Goal: Task Accomplishment & Management: Use online tool/utility

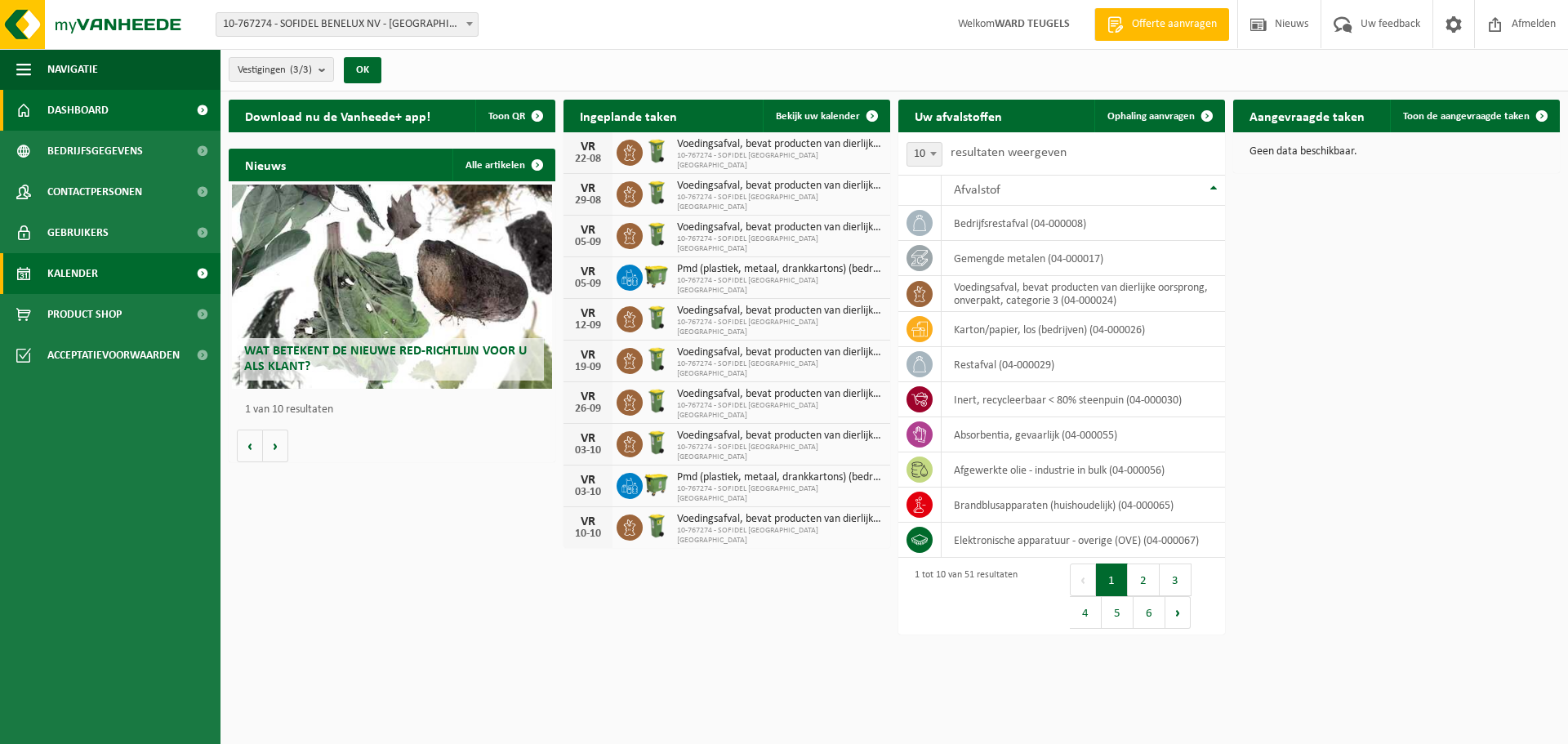
click at [87, 273] on span "Kalender" at bounding box center [73, 274] width 51 height 41
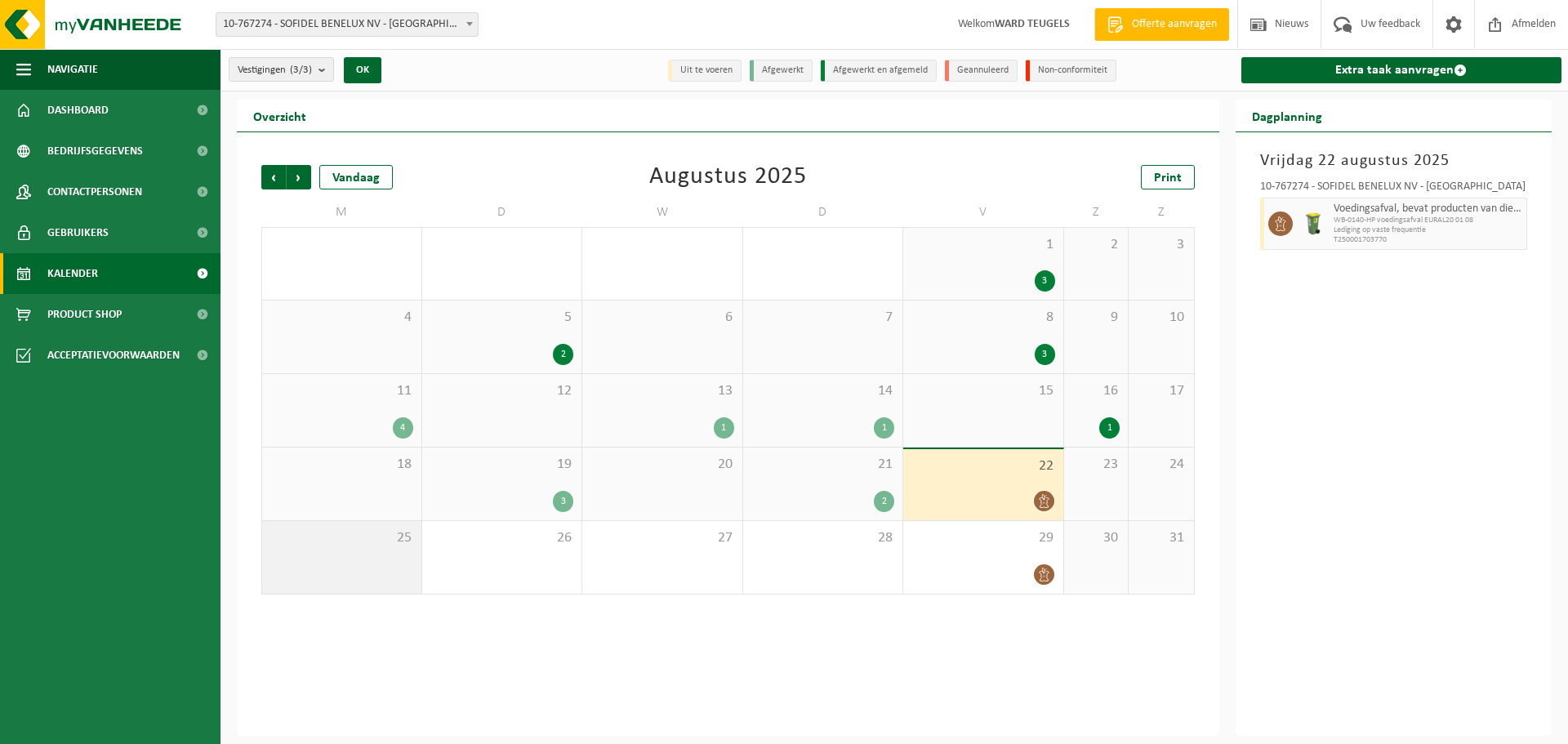
click at [403, 543] on span "25" at bounding box center [341, 538] width 143 height 18
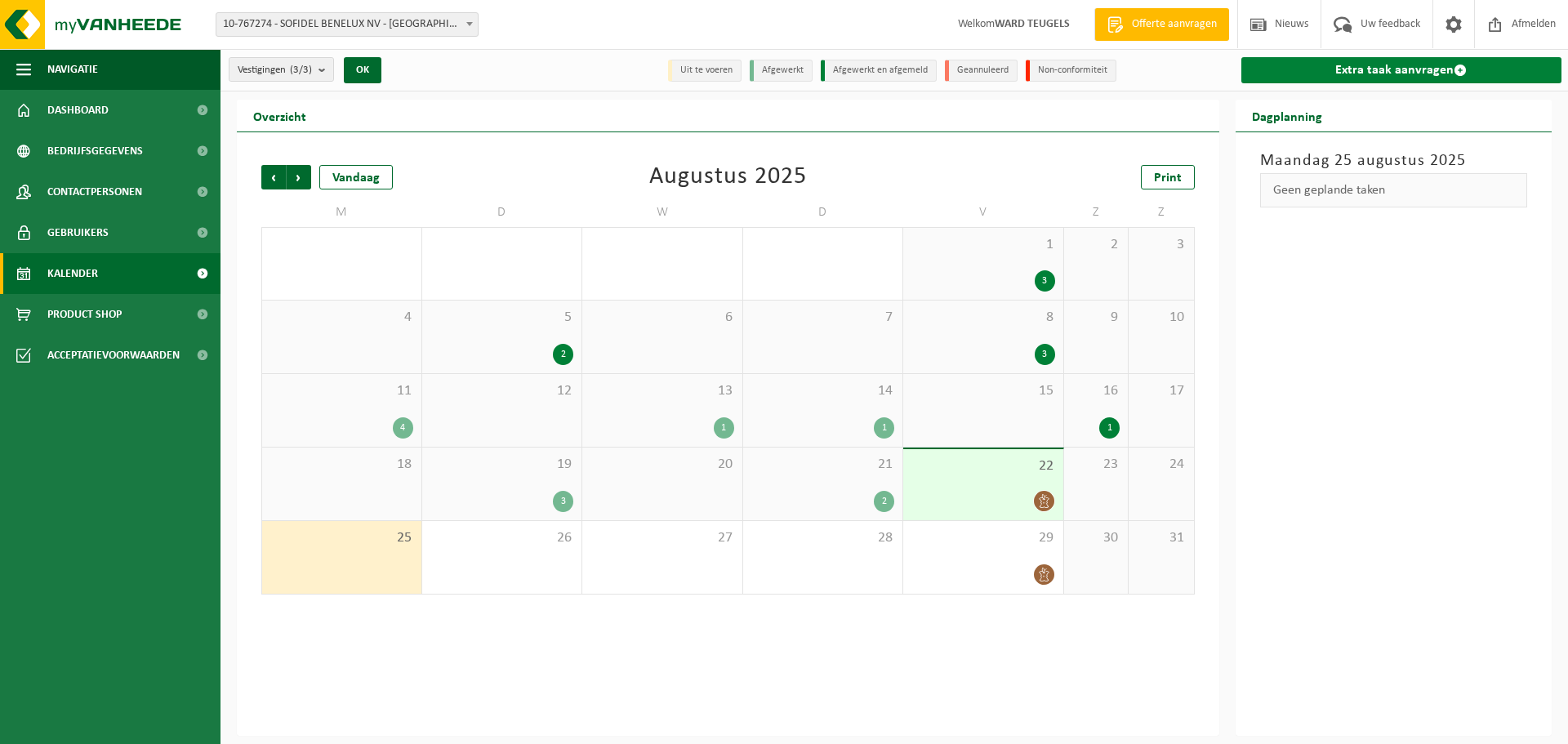
click at [1398, 67] on link "Extra taak aanvragen" at bounding box center [1402, 70] width 321 height 27
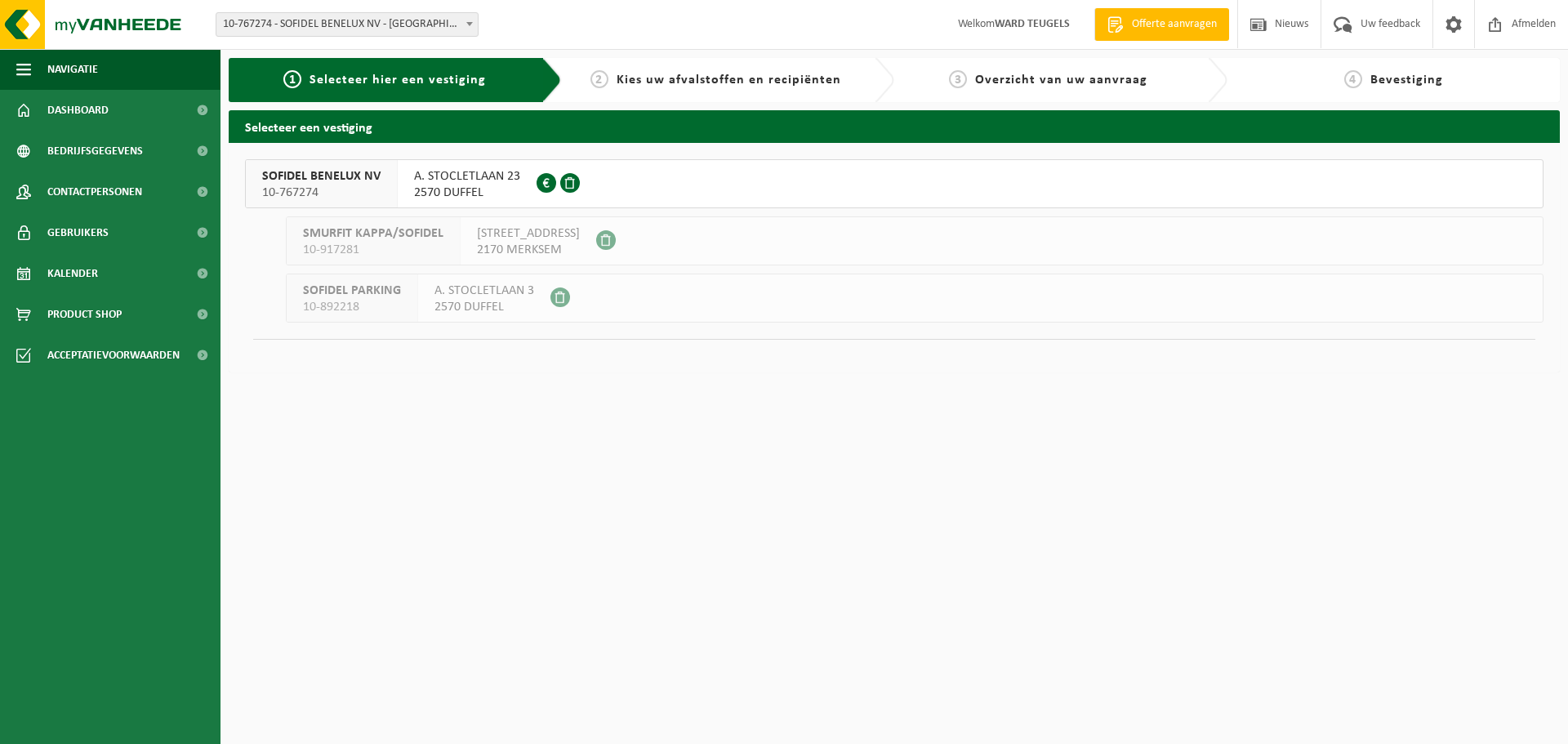
click at [329, 184] on span "SOFIDEL BENELUX NV" at bounding box center [321, 176] width 118 height 17
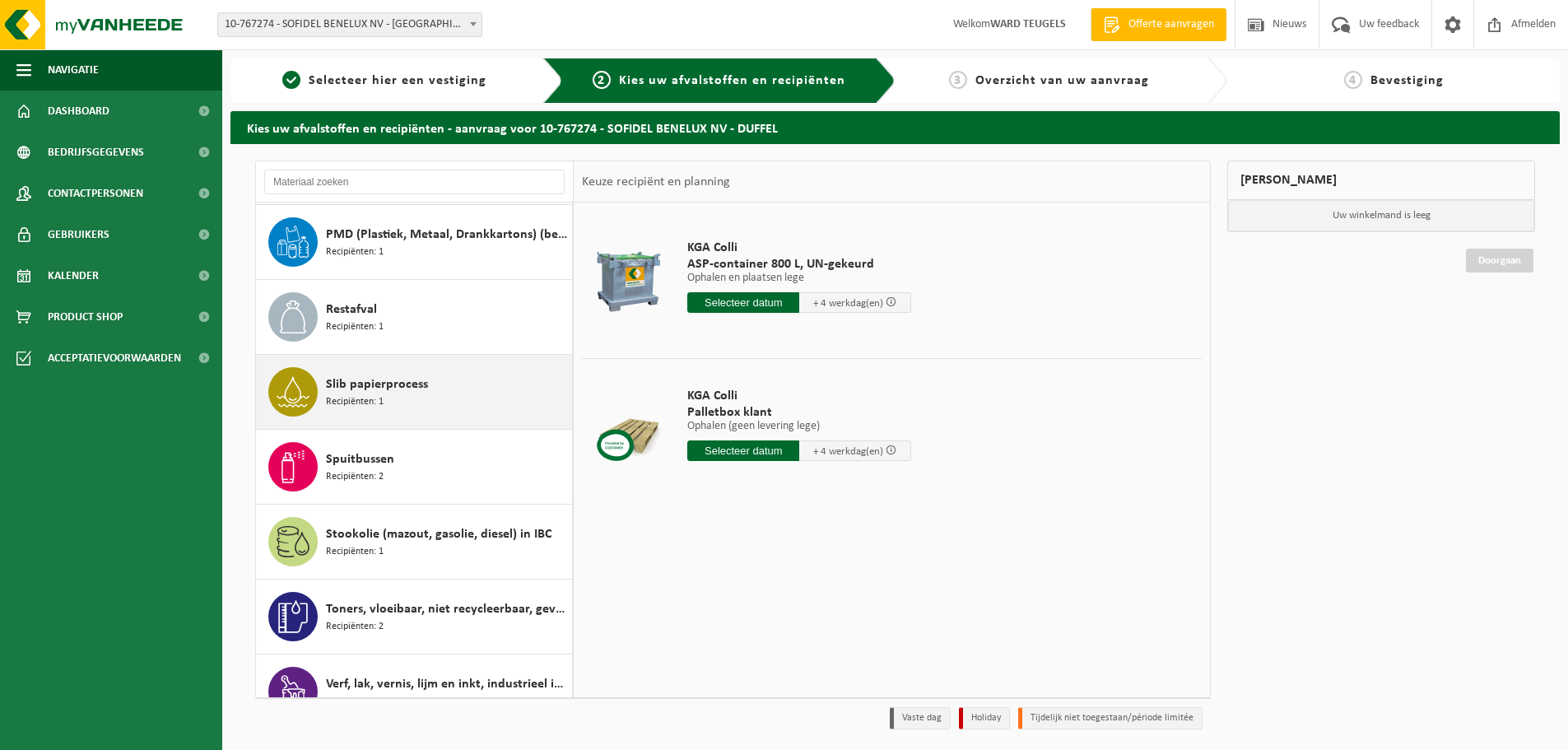
click at [413, 398] on div "Slib papierprocess Recipiënten: 1" at bounding box center [447, 392] width 242 height 50
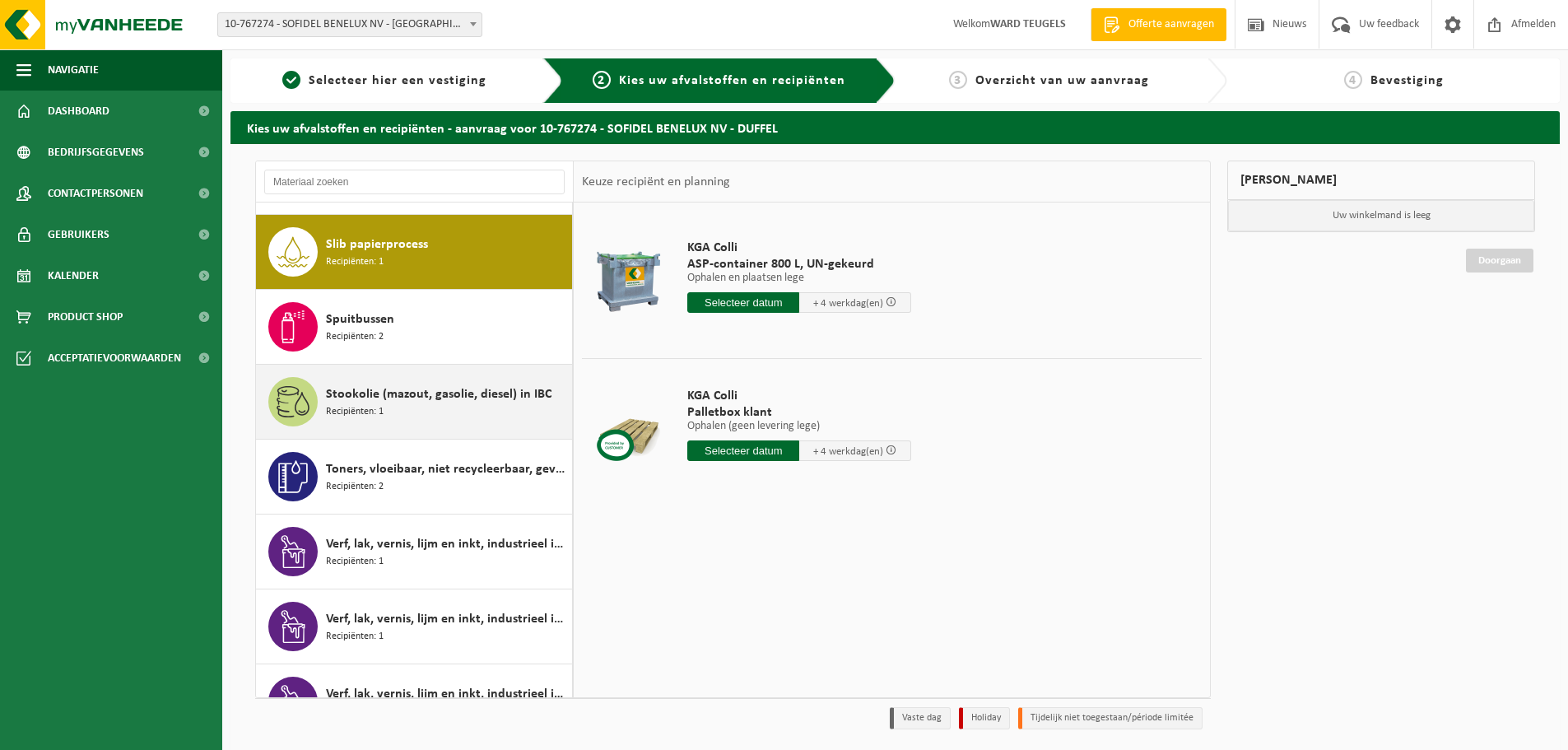
scroll to position [2622, 0]
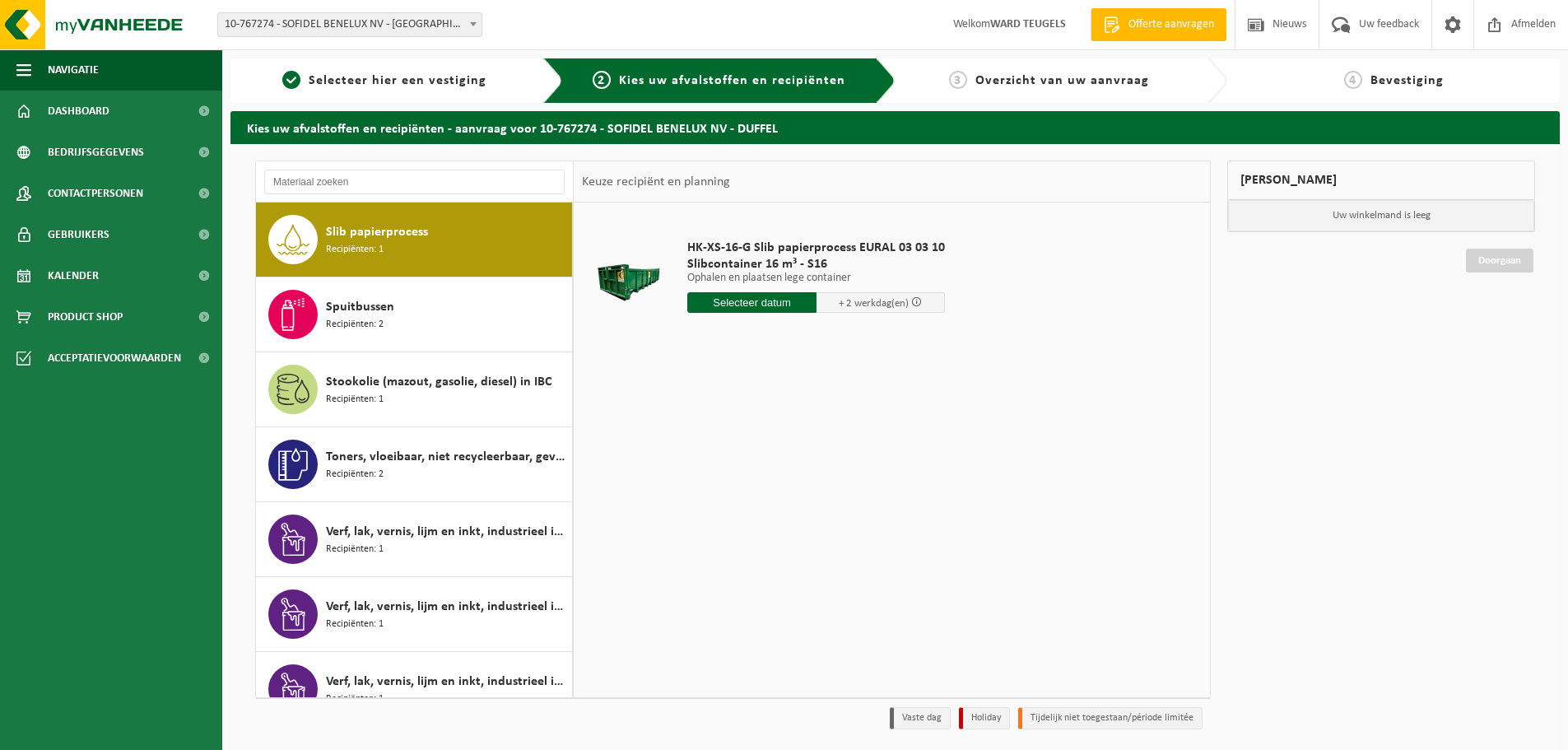
click at [745, 300] on input "text" at bounding box center [752, 302] width 129 height 21
click at [708, 499] on div "25" at bounding box center [702, 501] width 29 height 27
type input "Van 2025-08-25"
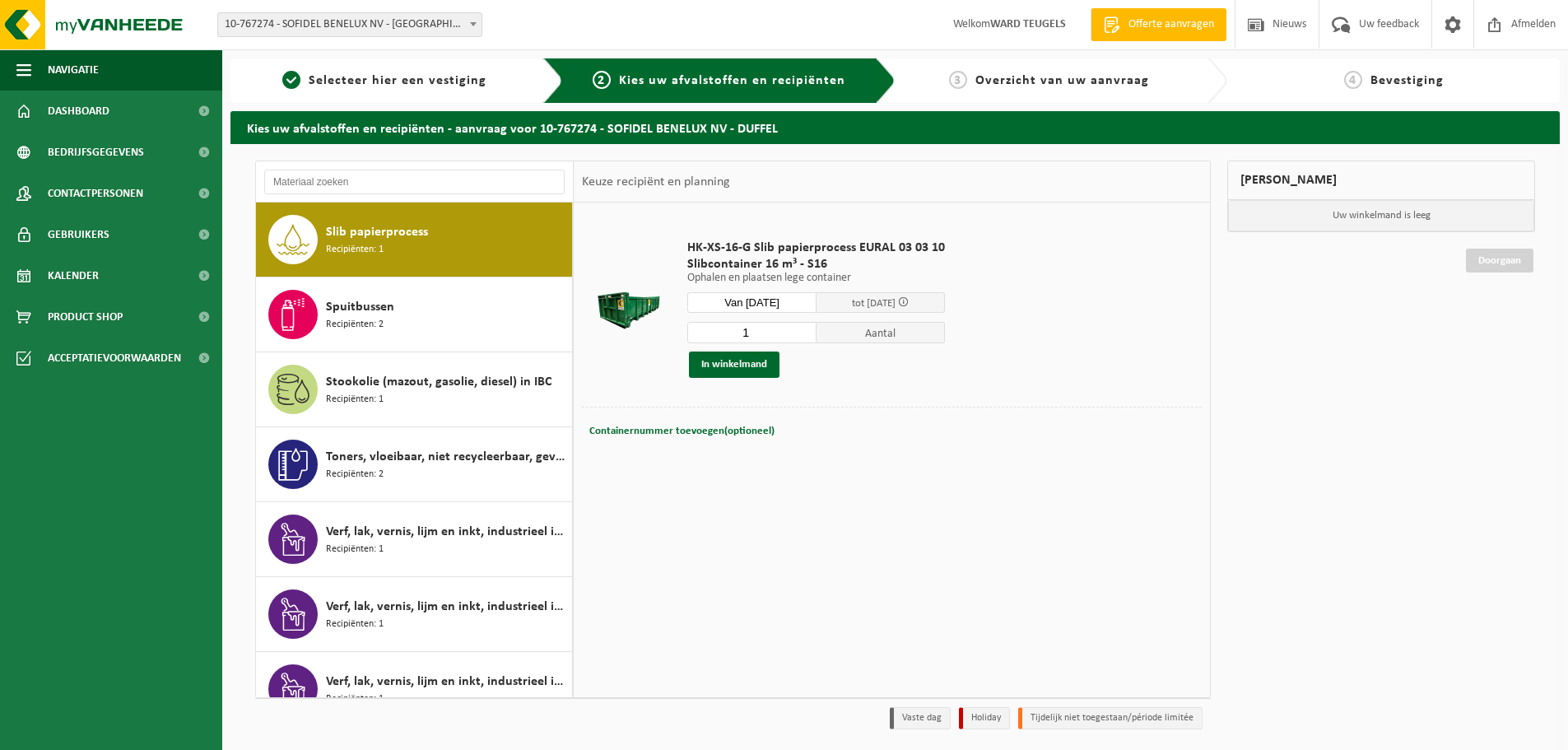
drag, startPoint x: 752, startPoint y: 334, endPoint x: 723, endPoint y: 334, distance: 29.0
click at [730, 334] on input "1" at bounding box center [752, 333] width 129 height 22
type input "2"
click at [746, 361] on button "In winkelmand" at bounding box center [733, 365] width 90 height 27
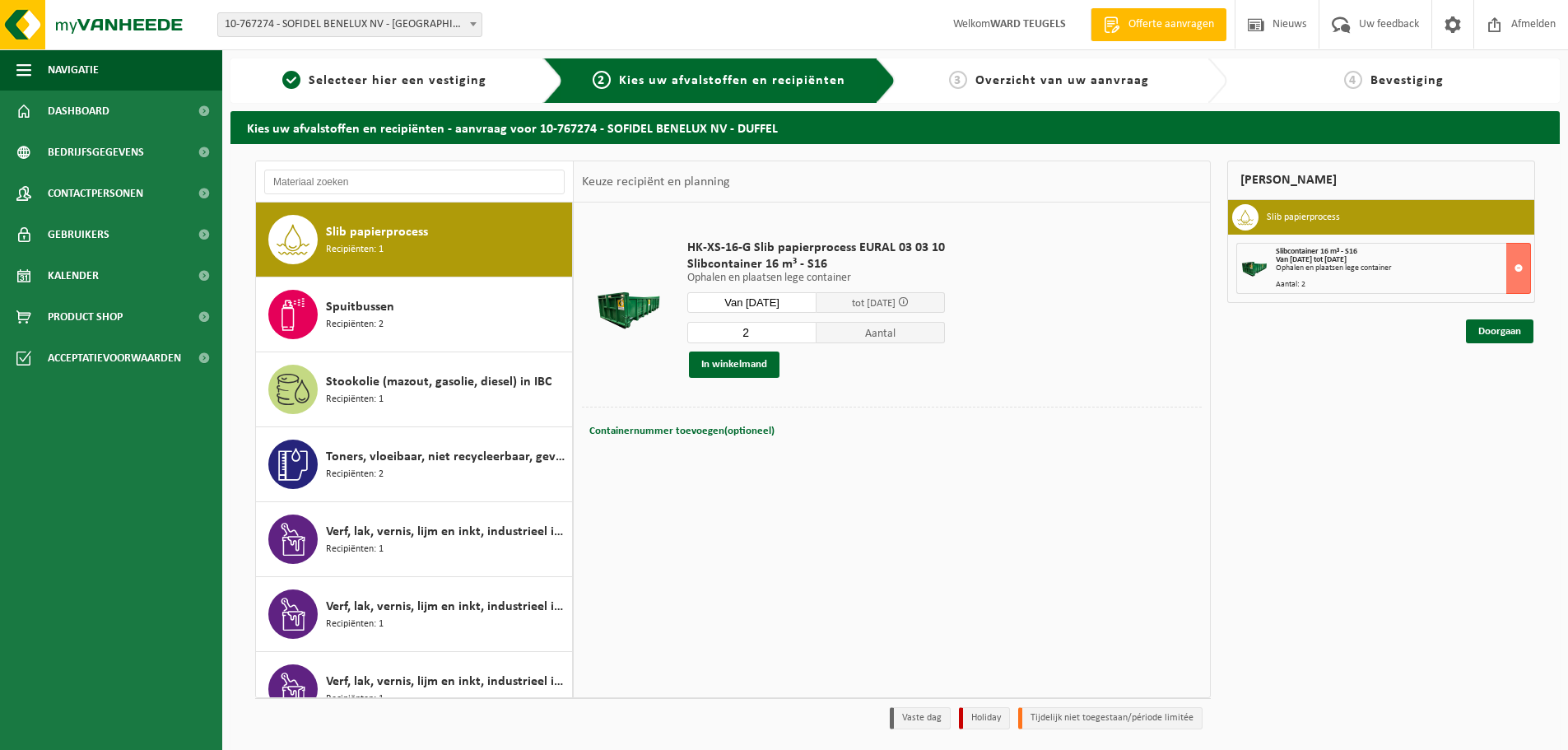
click at [1486, 317] on div "Doorgaan" at bounding box center [1381, 311] width 308 height 17
click at [1496, 334] on link "Doorgaan" at bounding box center [1500, 331] width 67 height 24
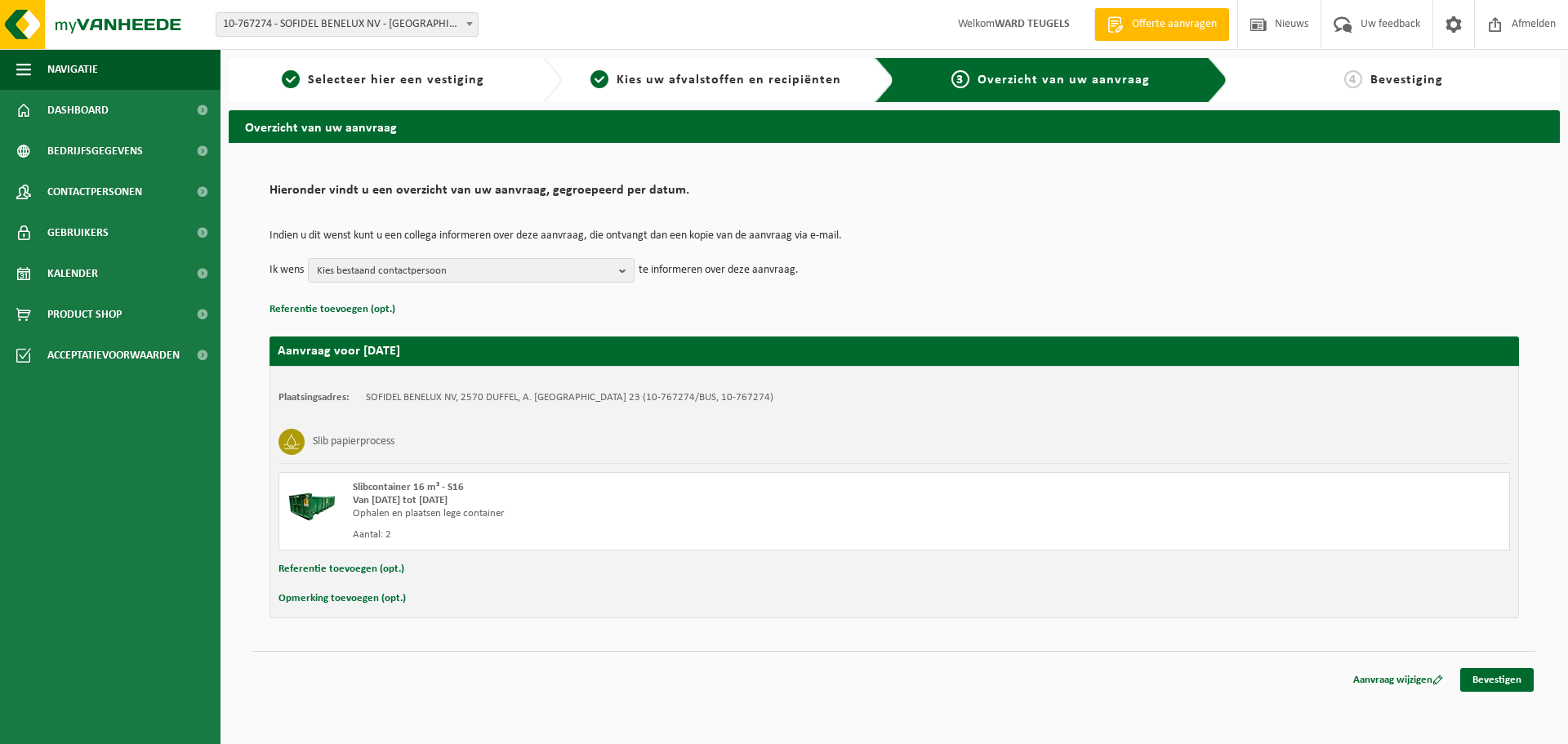
click at [333, 600] on button "Opmerking toevoegen (opt.)" at bounding box center [342, 599] width 128 height 22
click at [418, 592] on input "text" at bounding box center [926, 600] width 1135 height 25
type input "Graag eerste werk aub?"
click at [1476, 684] on link "Bevestigen" at bounding box center [1497, 683] width 74 height 24
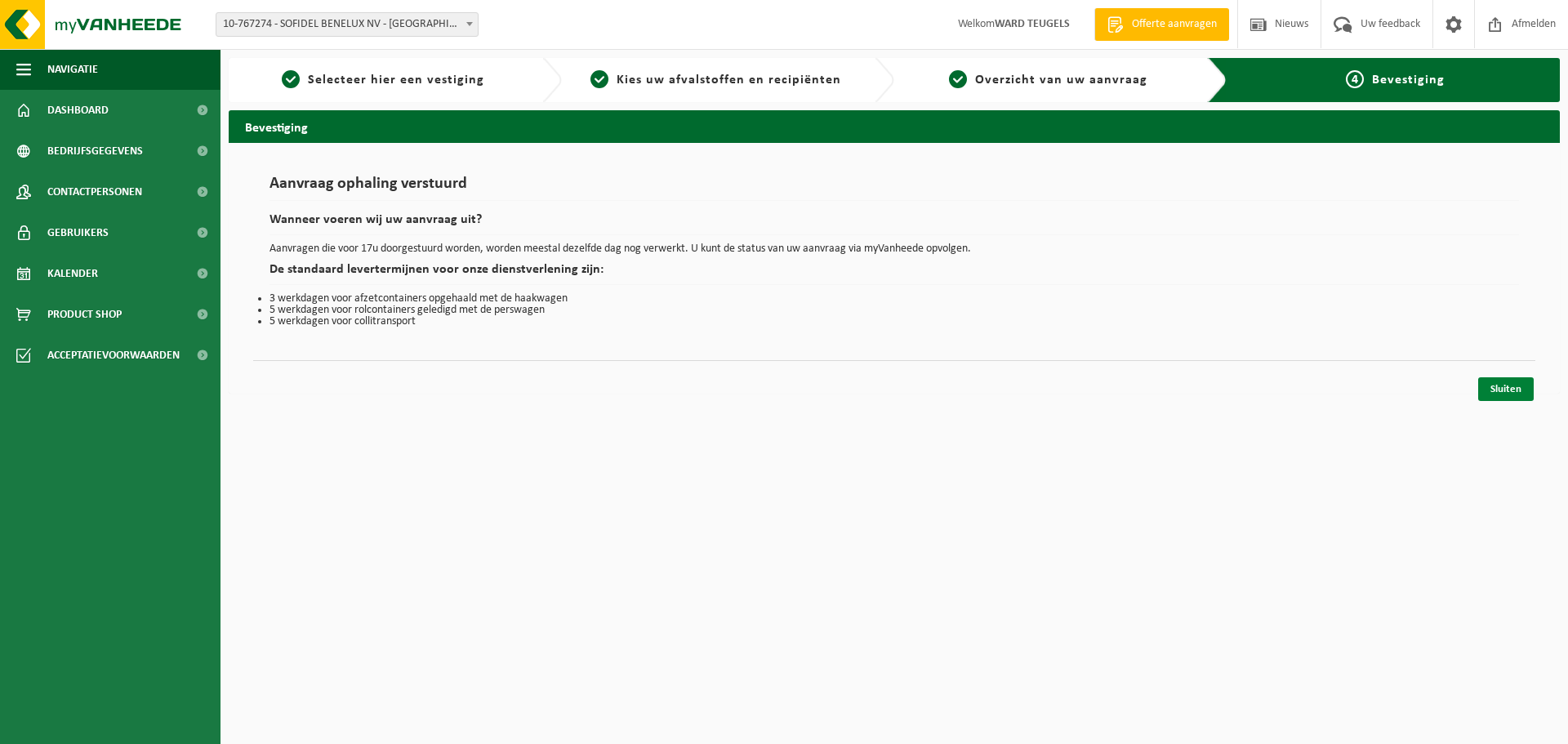
click at [1498, 385] on link "Sluiten" at bounding box center [1506, 389] width 55 height 24
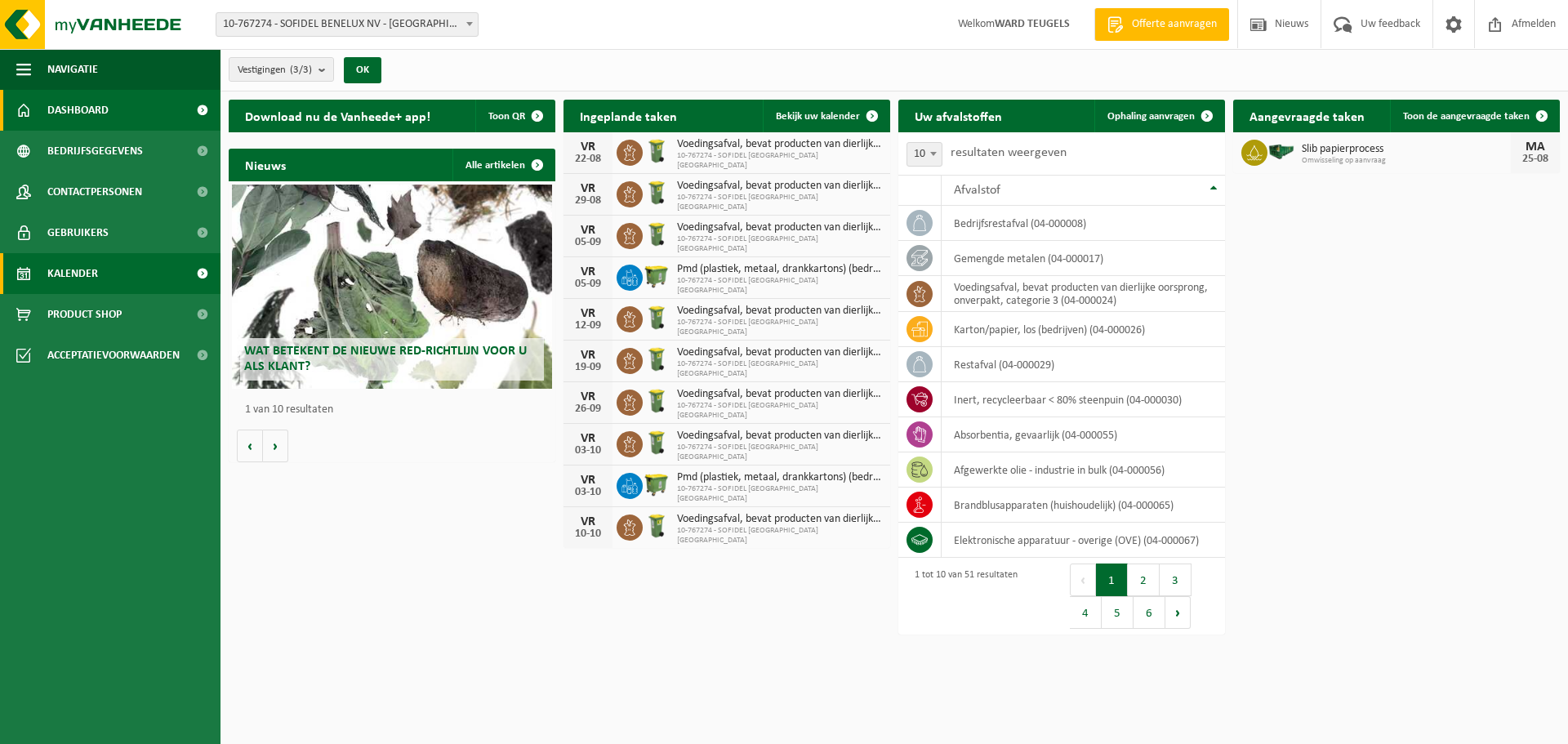
click at [60, 268] on span "Kalender" at bounding box center [73, 274] width 51 height 41
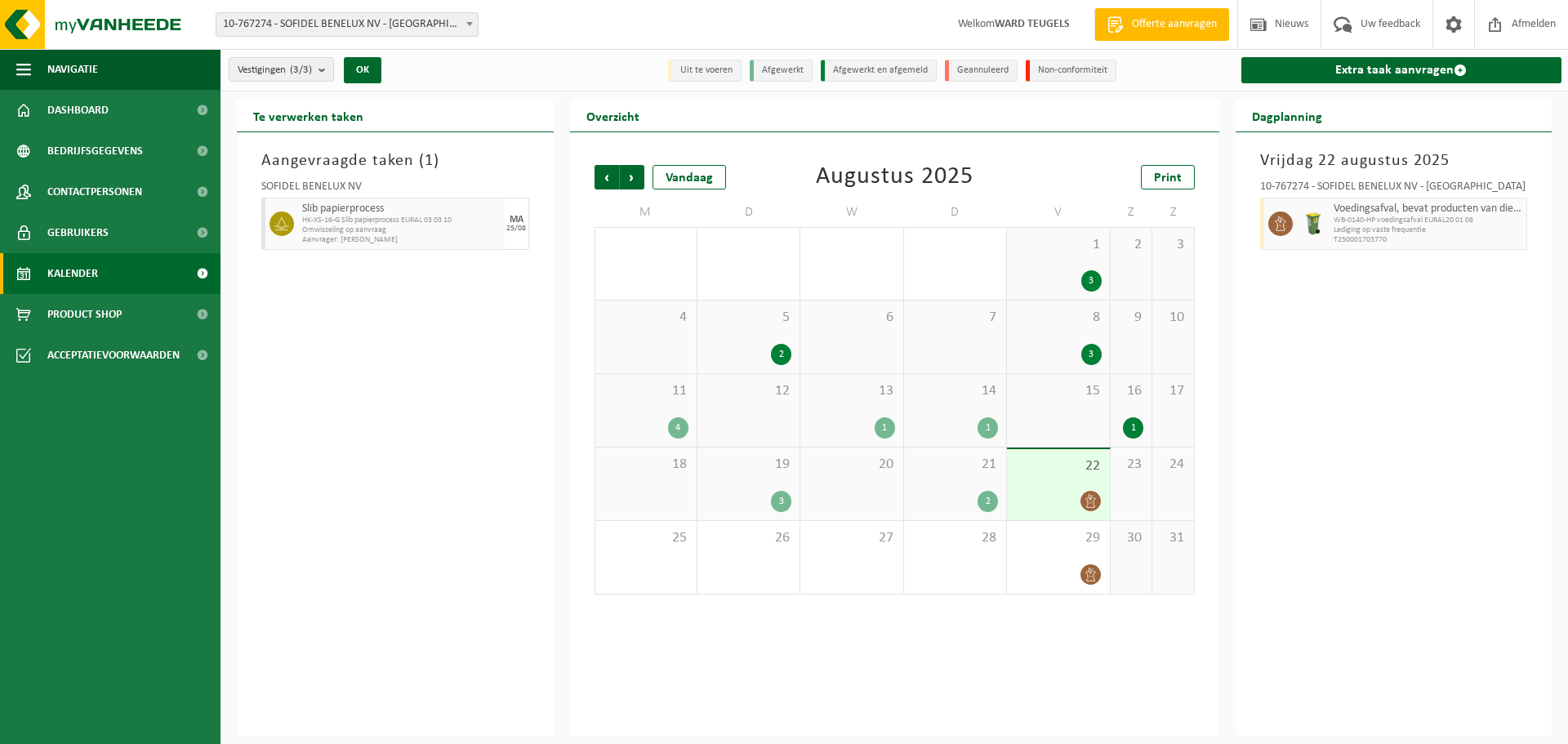
click at [979, 490] on div "2" at bounding box center [955, 501] width 86 height 22
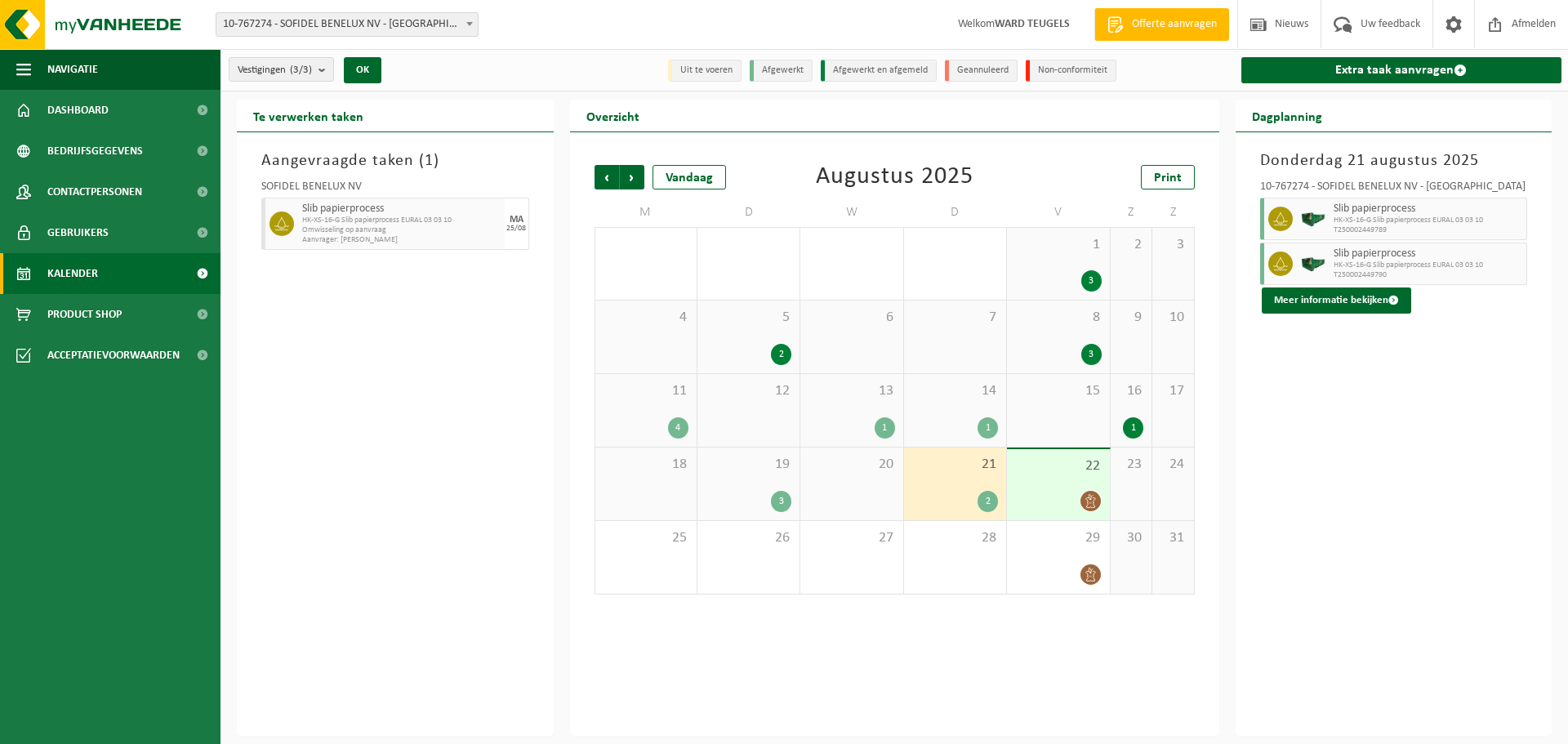
click at [1042, 494] on div at bounding box center [1058, 501] width 86 height 22
